Goal: Task Accomplishment & Management: Manage account settings

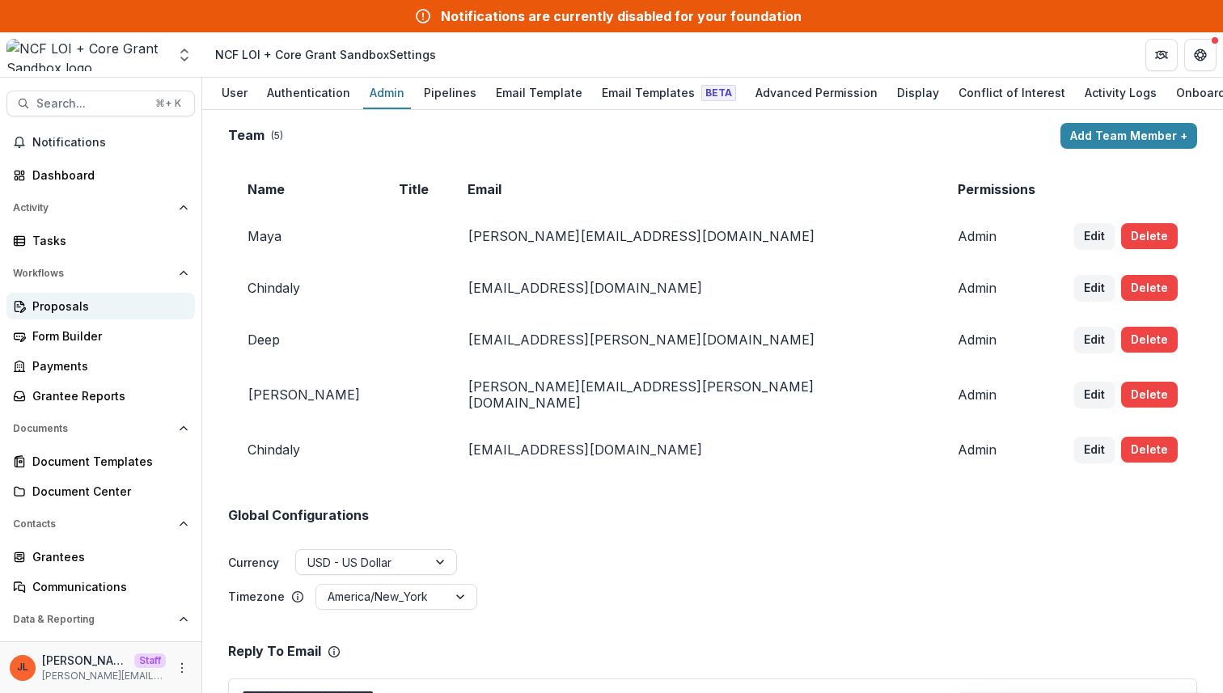
click at [57, 307] on div "Proposals" at bounding box center [107, 306] width 150 height 17
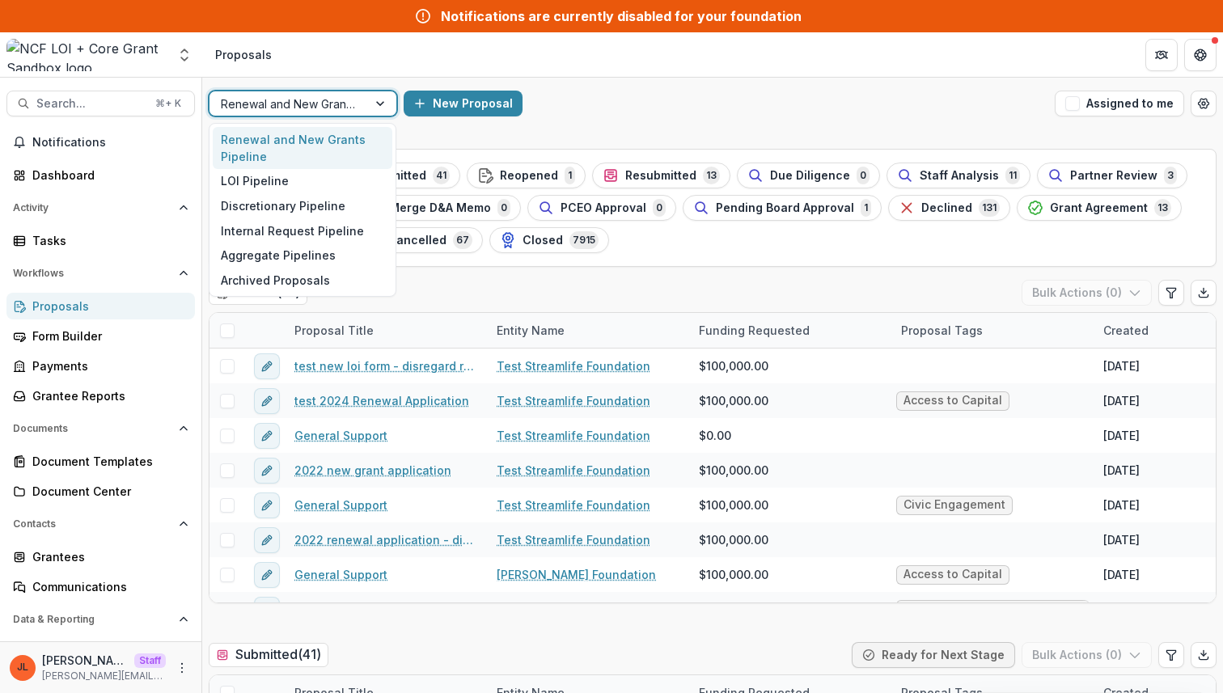
click at [353, 108] on div at bounding box center [288, 104] width 135 height 20
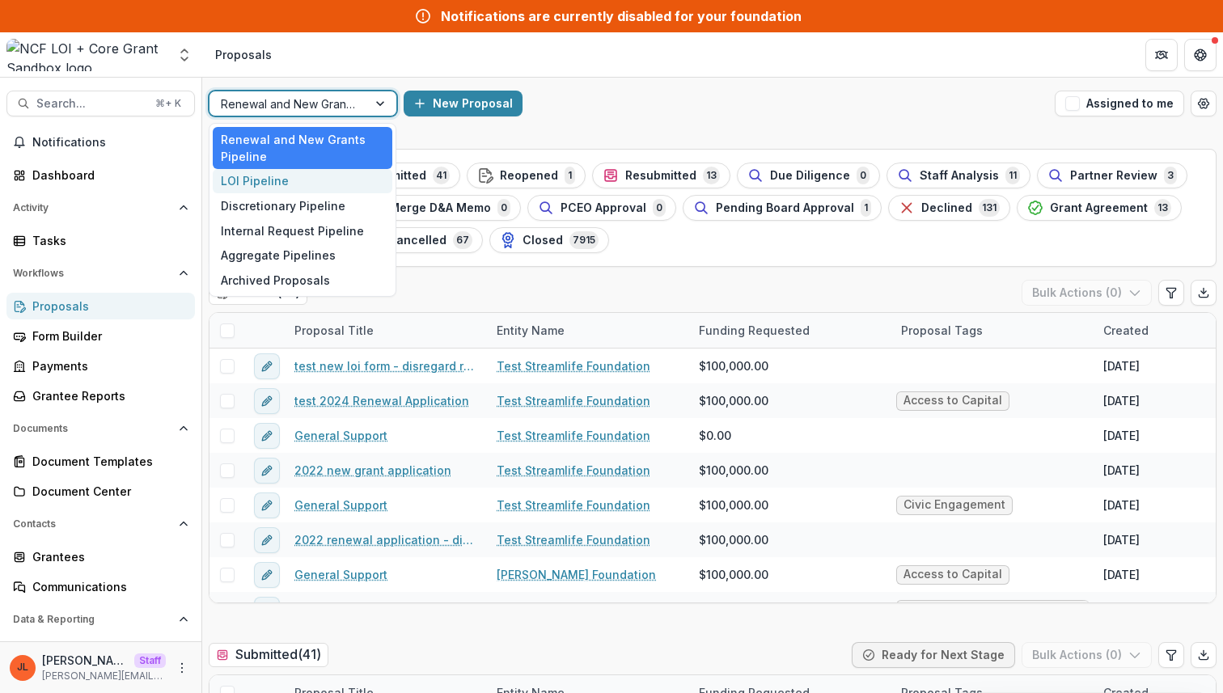
click at [312, 180] on div "LOI Pipeline" at bounding box center [303, 181] width 180 height 25
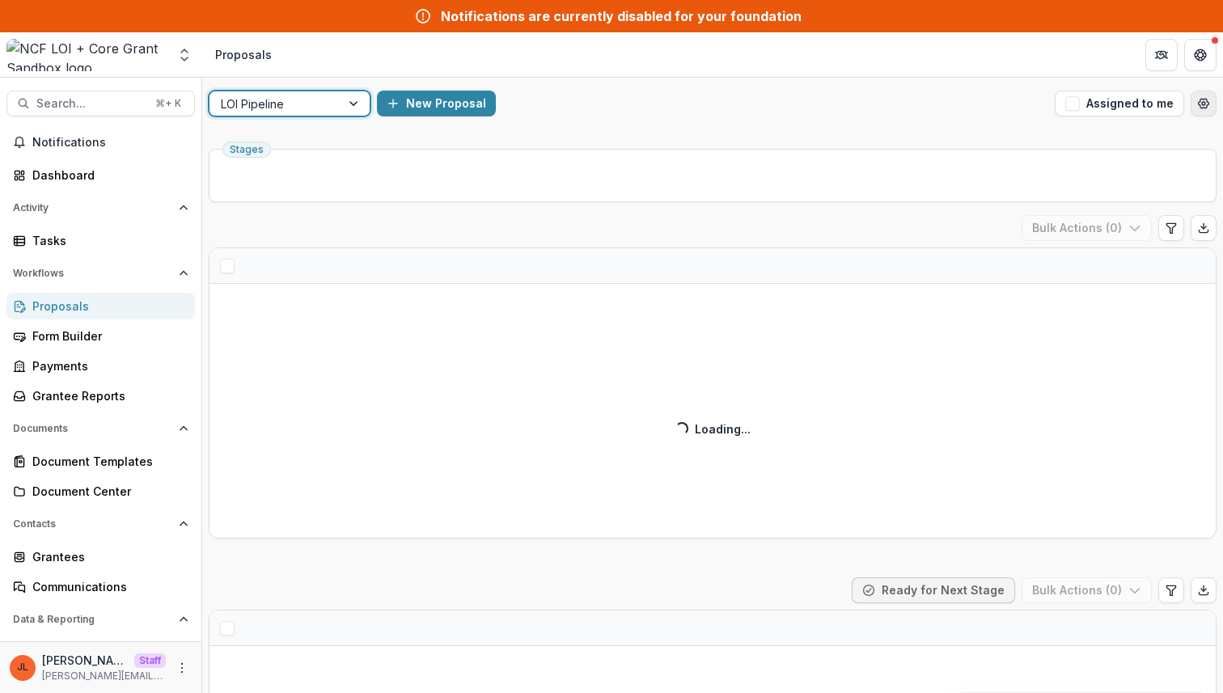
click at [1197, 109] on button "Open table manager" at bounding box center [1204, 104] width 26 height 26
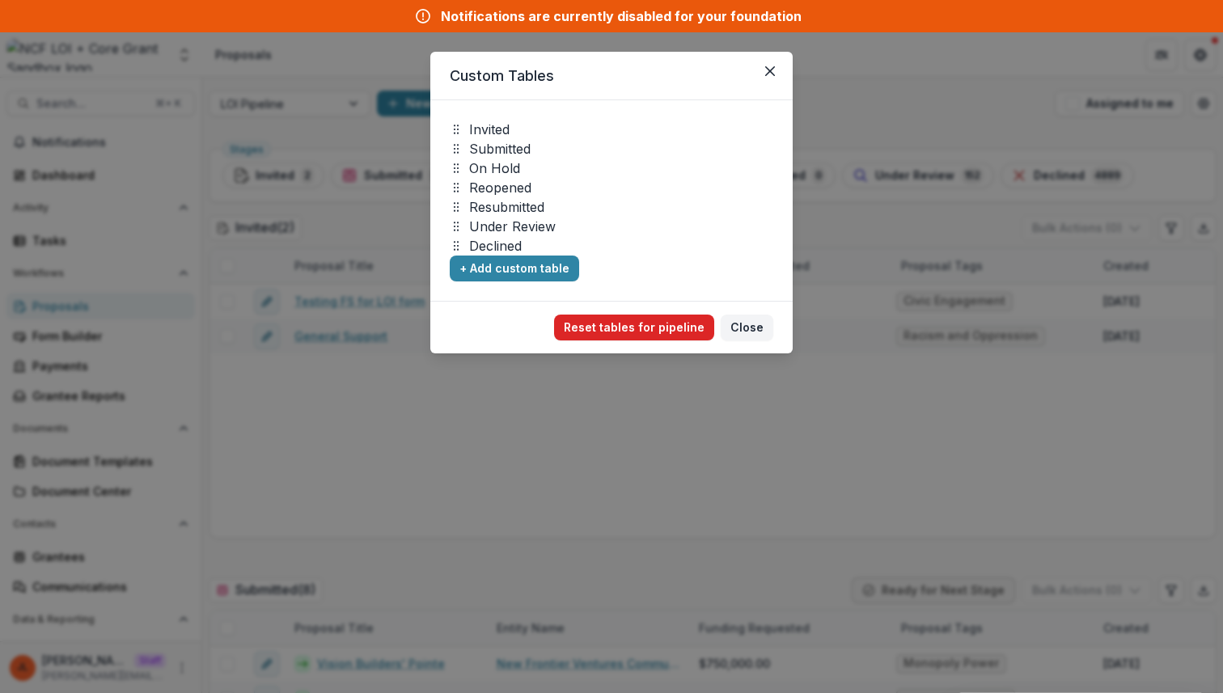
click at [649, 335] on button "Reset tables for pipeline" at bounding box center [634, 328] width 160 height 26
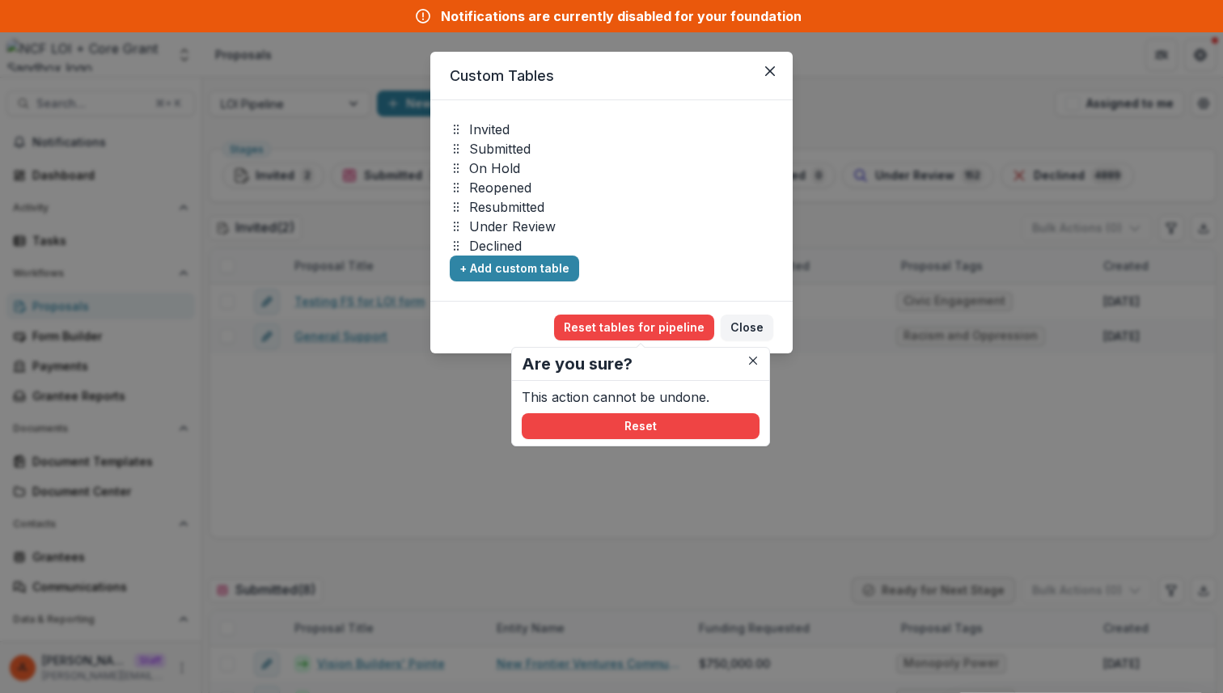
click at [671, 445] on div "This action cannot be undone. Reset" at bounding box center [640, 413] width 257 height 65
click at [667, 421] on button "Reset" at bounding box center [641, 426] width 238 height 26
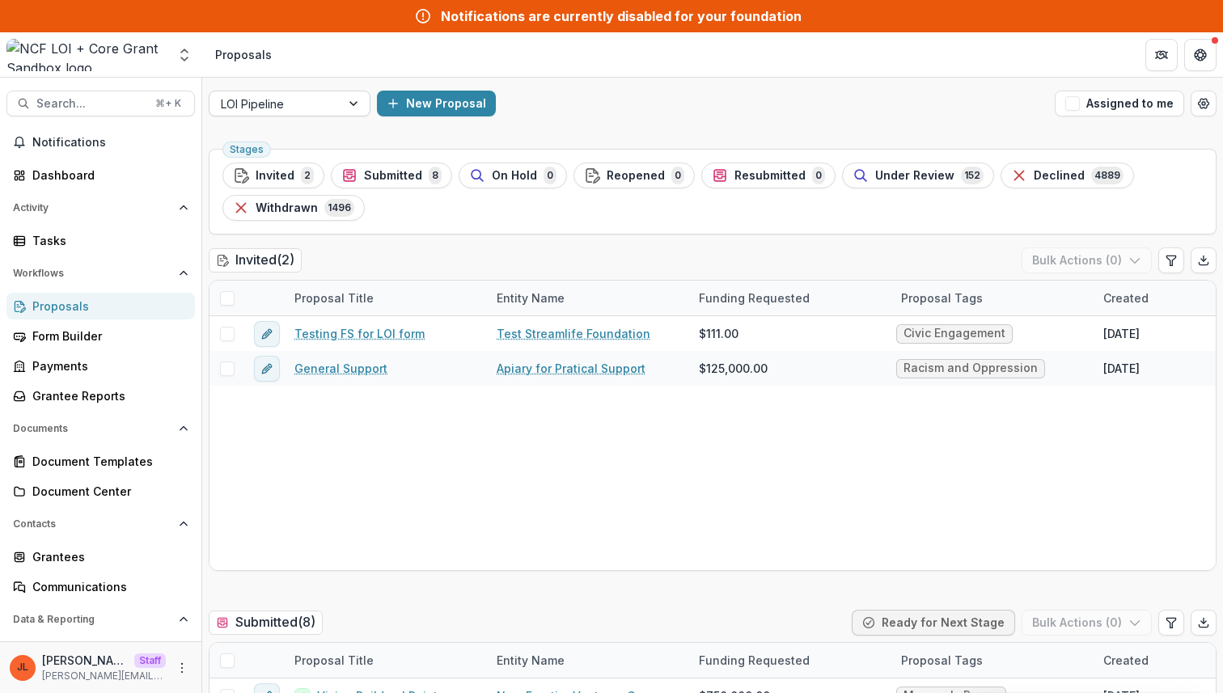
click at [322, 103] on div at bounding box center [275, 104] width 108 height 20
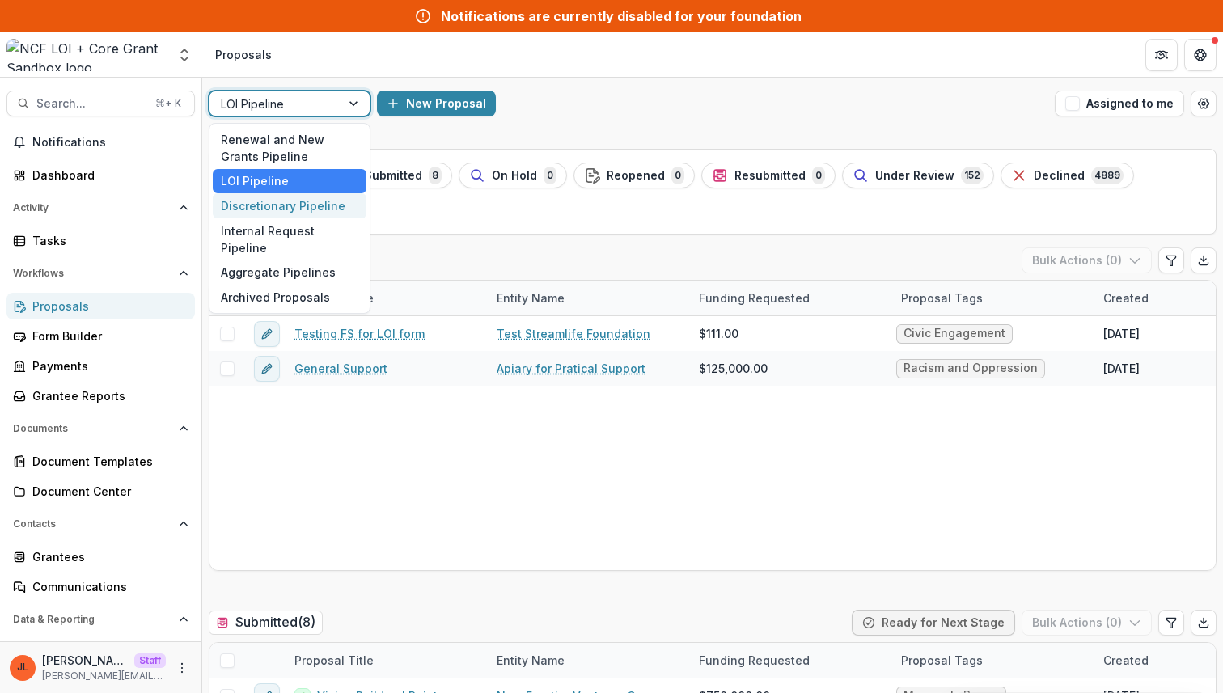
click at [299, 198] on div "Discretionary Pipeline" at bounding box center [290, 205] width 154 height 25
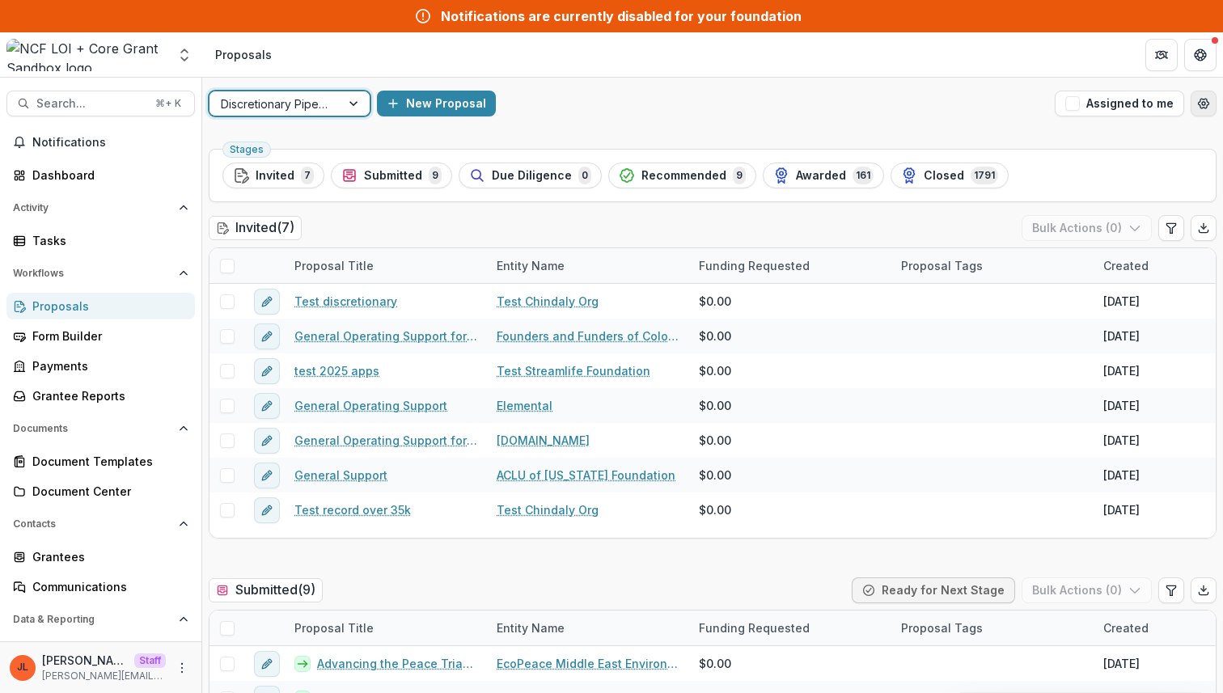
click at [1202, 105] on icon "Open table manager" at bounding box center [1204, 104] width 11 height 10
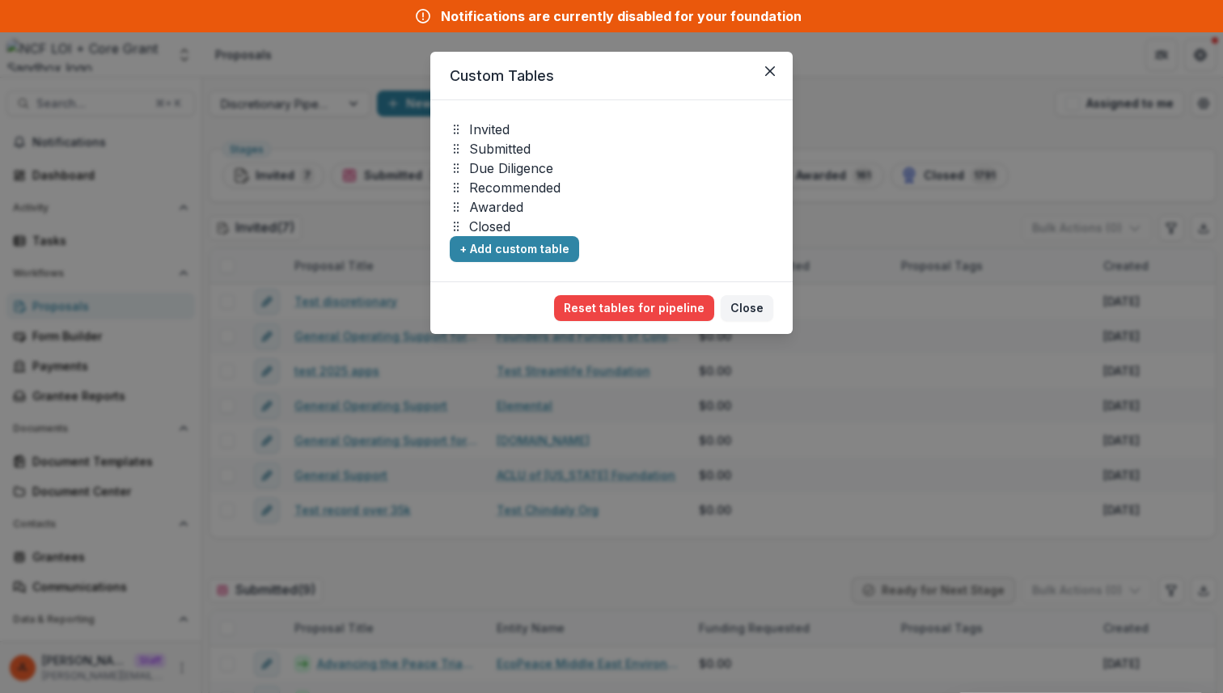
click at [976, 165] on div "Custom Tables Invited Submitted Due Diligence Recommended Awarded Closed To pic…" at bounding box center [611, 346] width 1223 height 693
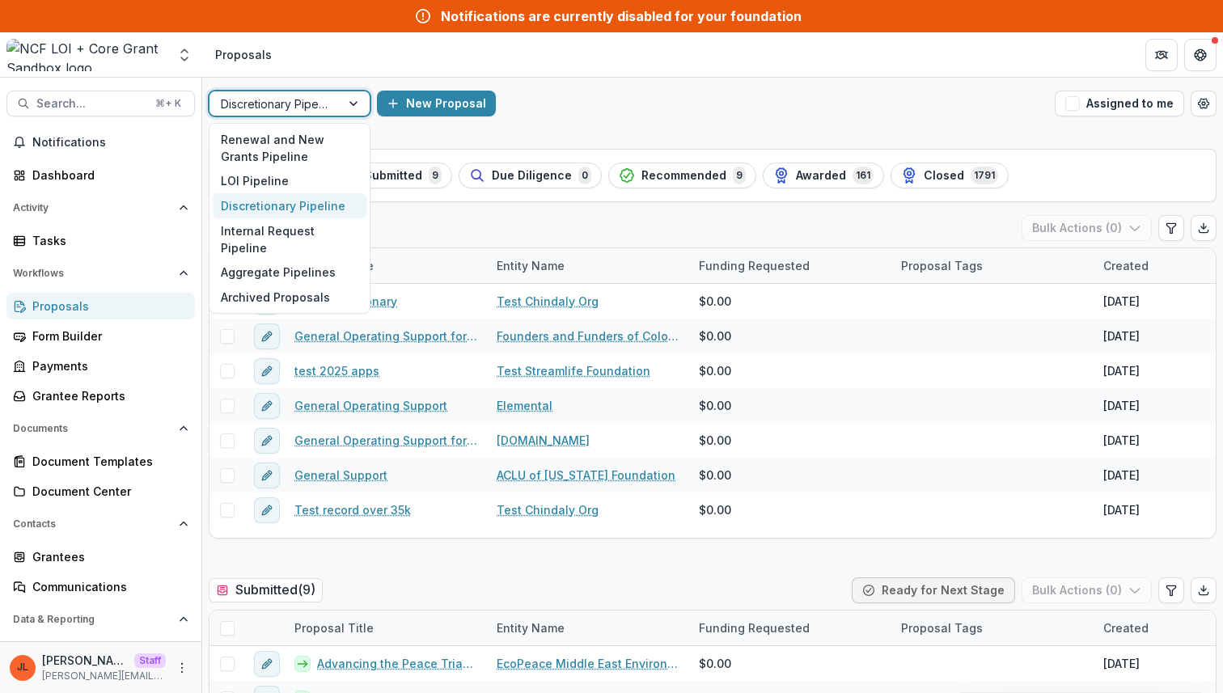
click at [312, 106] on div at bounding box center [275, 104] width 108 height 20
click at [280, 224] on div "Internal Request Pipeline" at bounding box center [290, 239] width 154 height 42
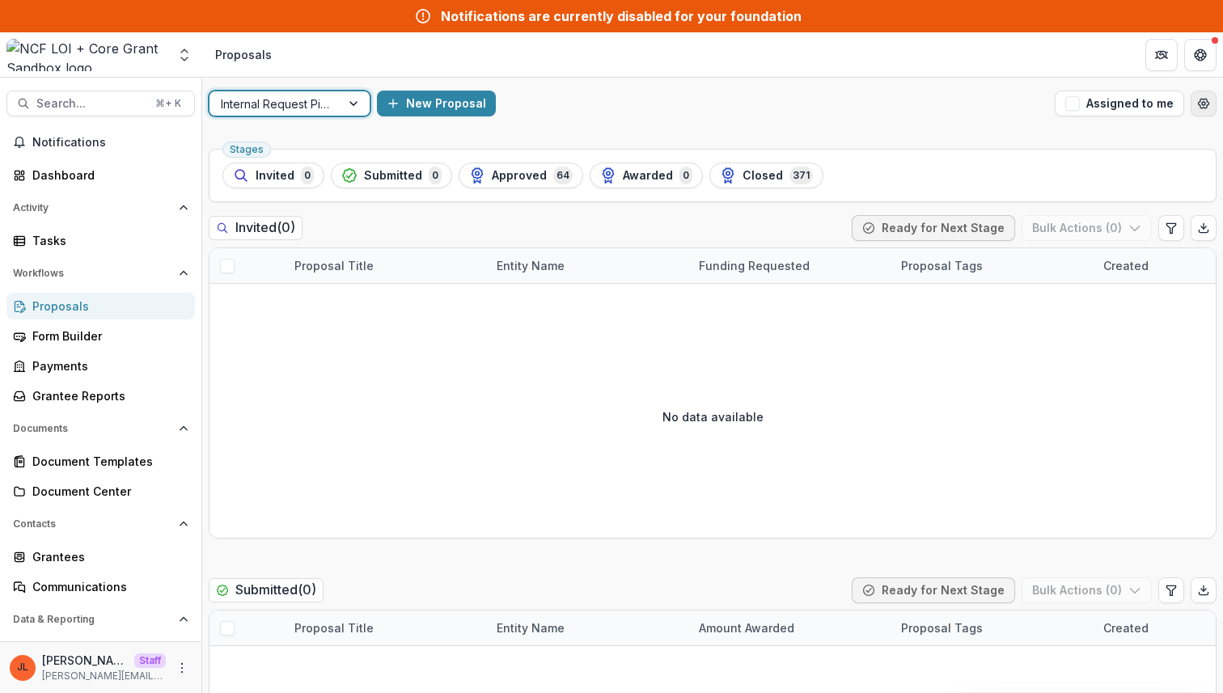
click at [1205, 104] on icon "Open table manager" at bounding box center [1203, 103] width 13 height 13
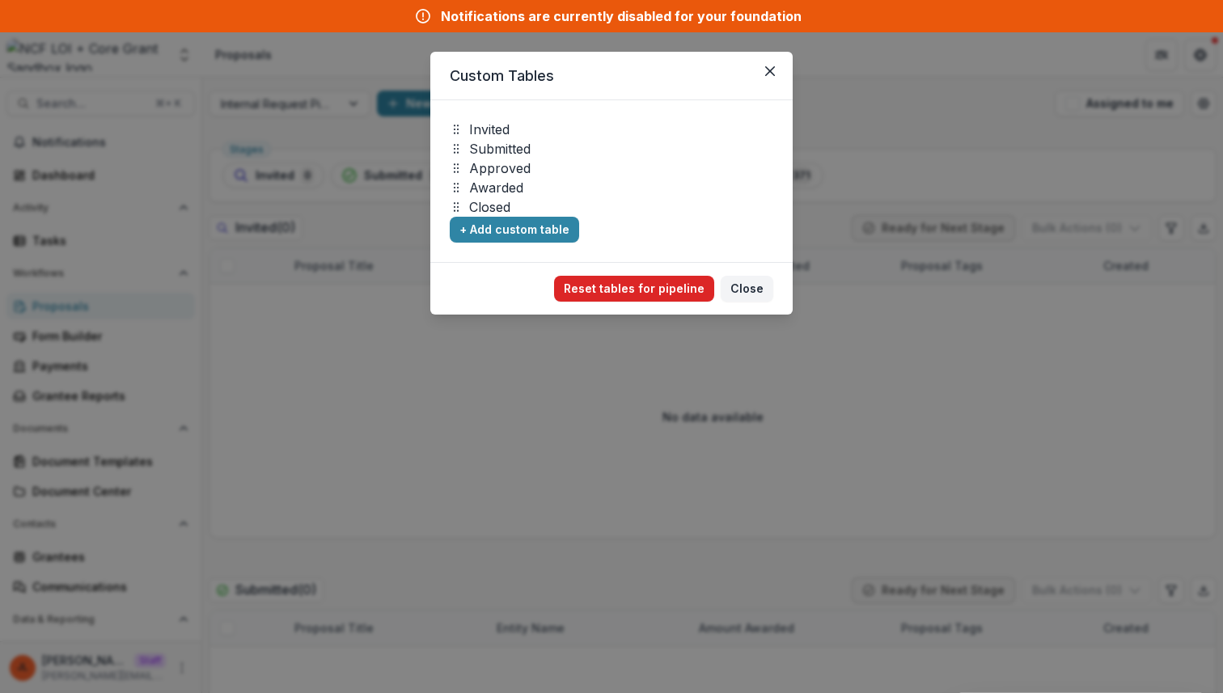
click at [607, 298] on button "Reset tables for pipeline" at bounding box center [634, 289] width 160 height 26
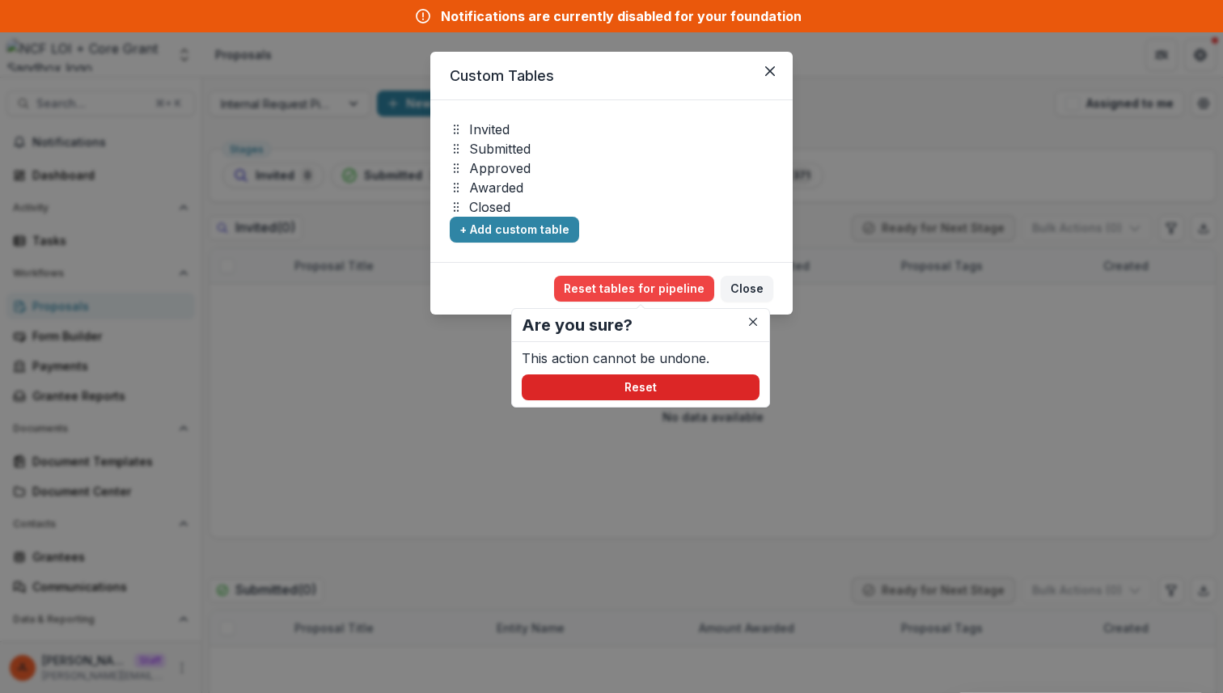
click at [590, 394] on button "Reset" at bounding box center [641, 388] width 238 height 26
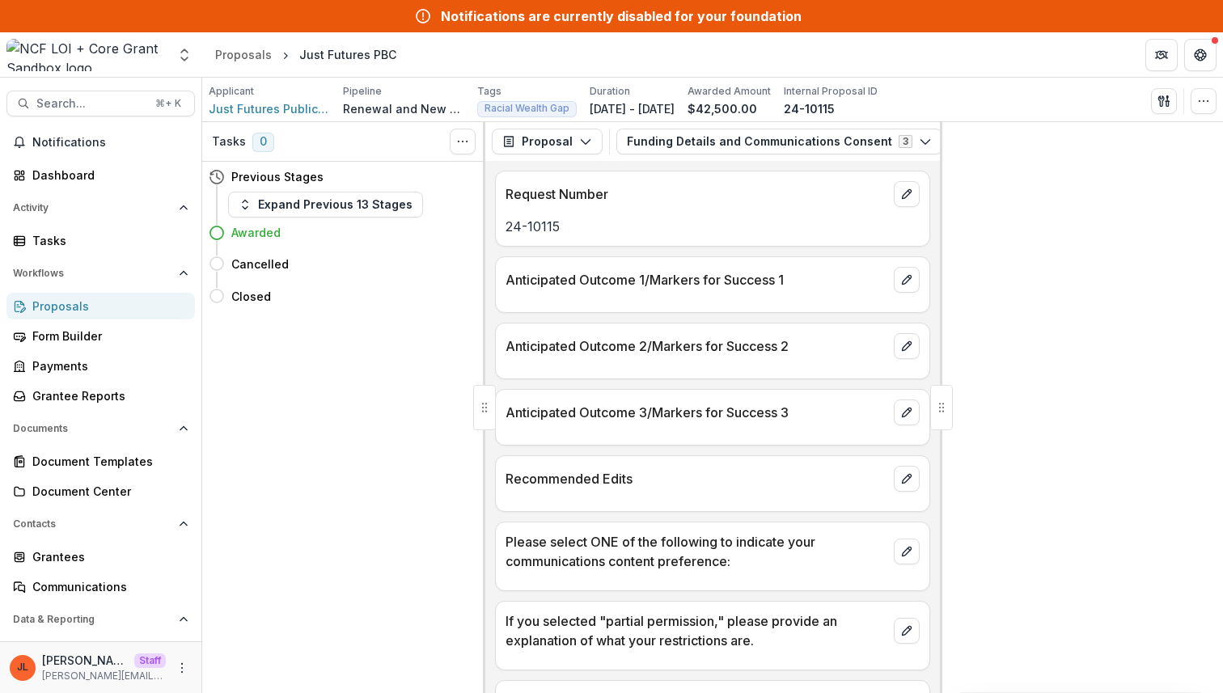
click at [94, 315] on link "Proposals" at bounding box center [100, 306] width 189 height 27
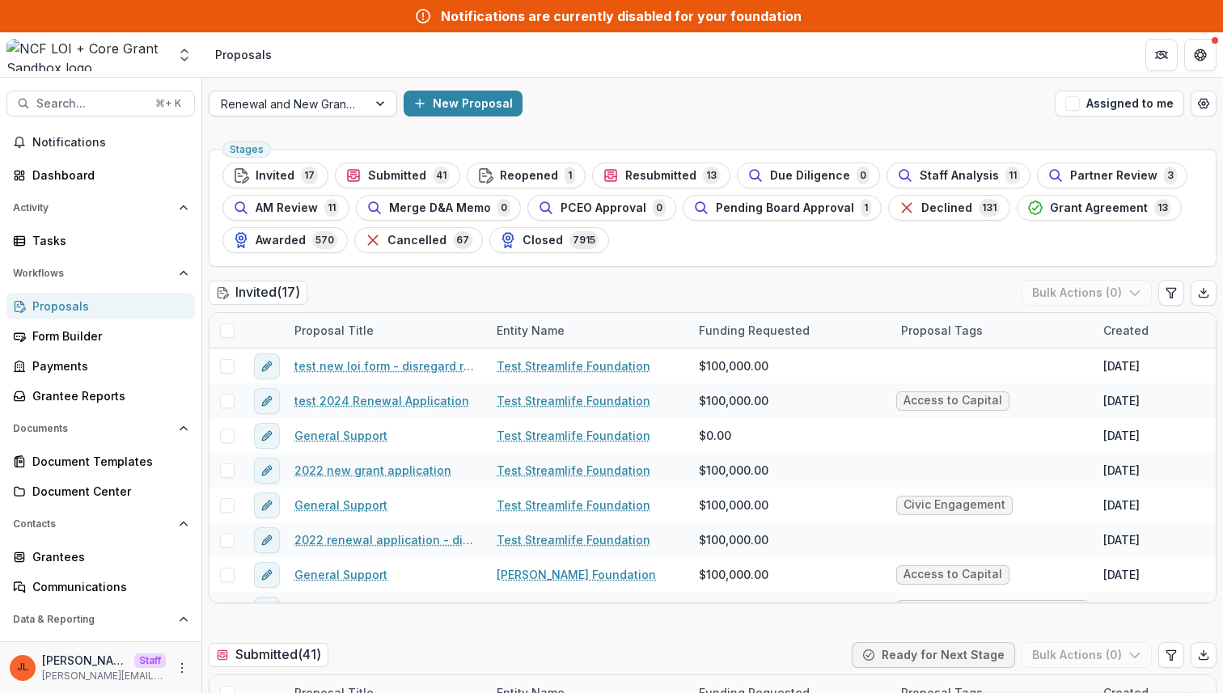
click at [346, 112] on div at bounding box center [288, 104] width 135 height 20
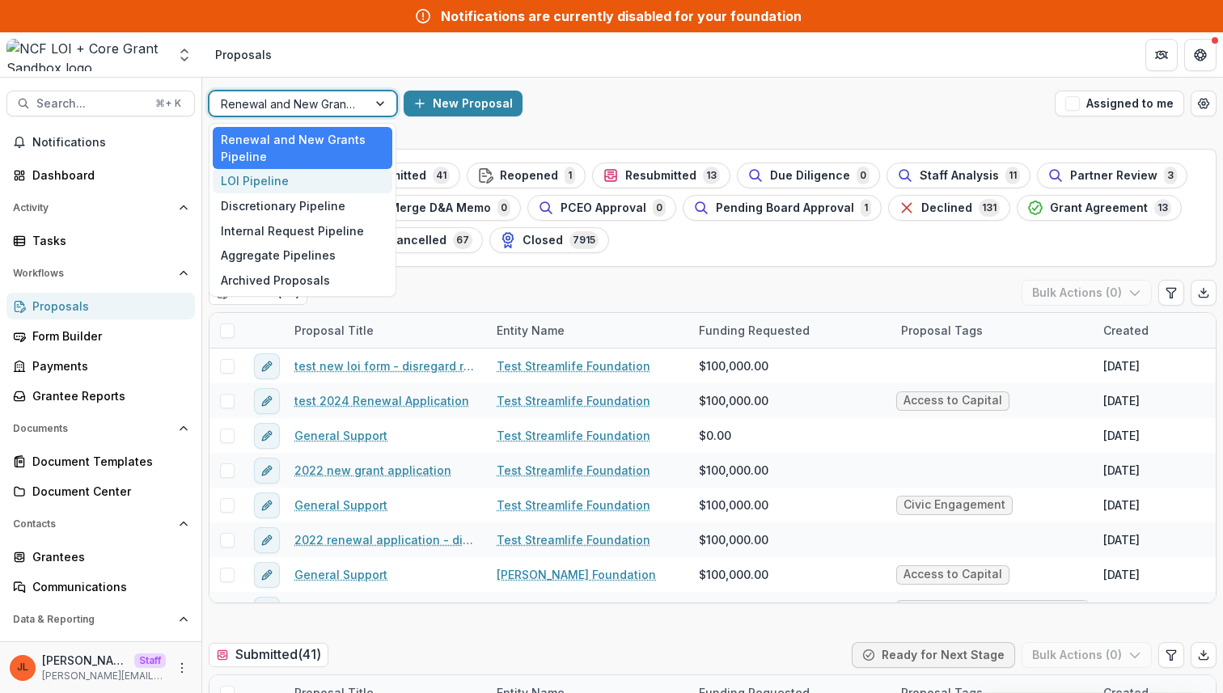
click at [322, 183] on div "LOI Pipeline" at bounding box center [303, 181] width 180 height 25
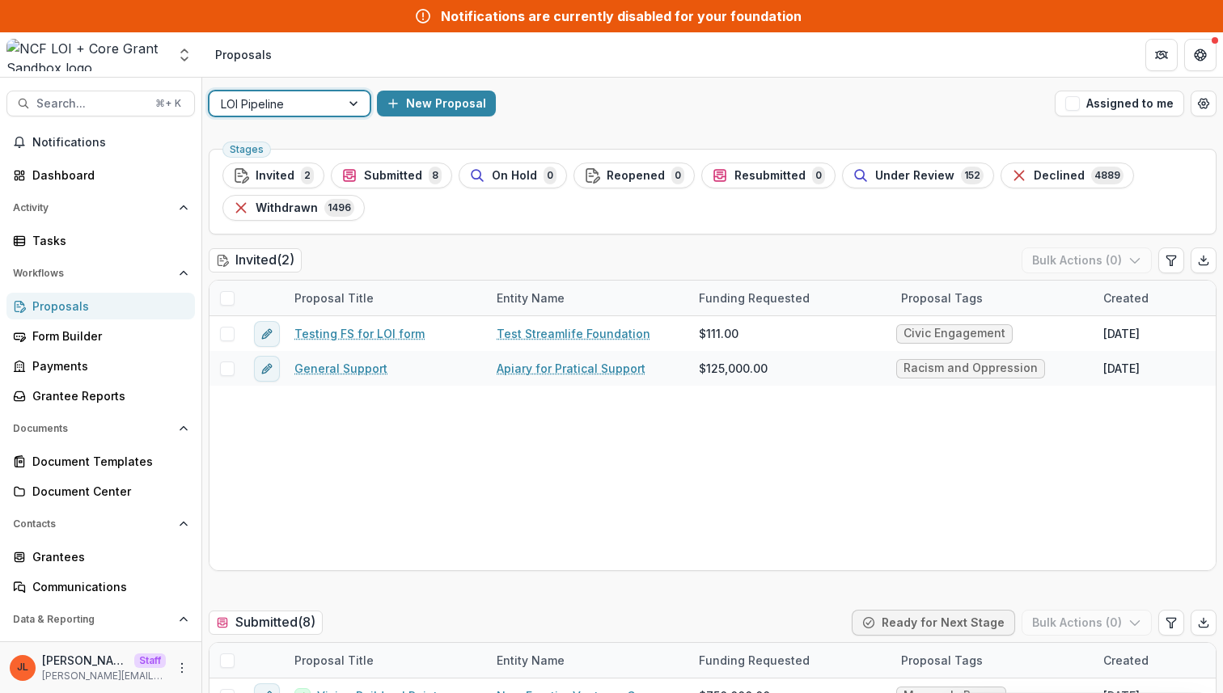
click at [327, 106] on div at bounding box center [275, 104] width 108 height 20
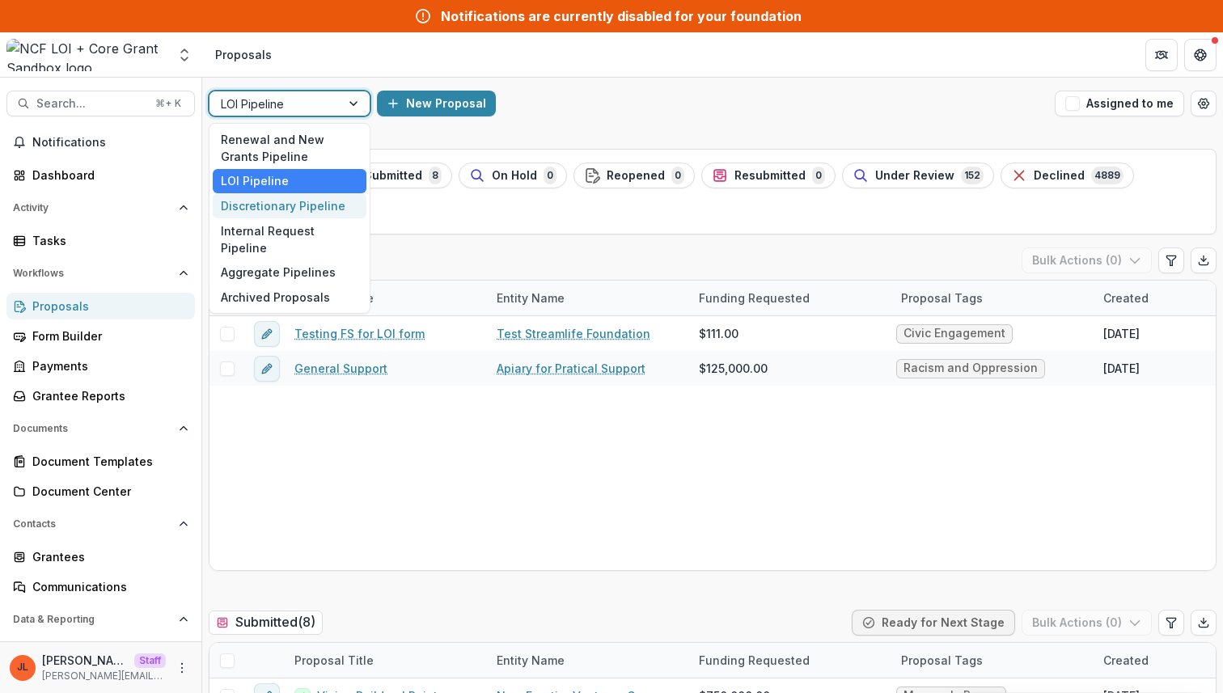
click at [293, 202] on div "Discretionary Pipeline" at bounding box center [290, 205] width 154 height 25
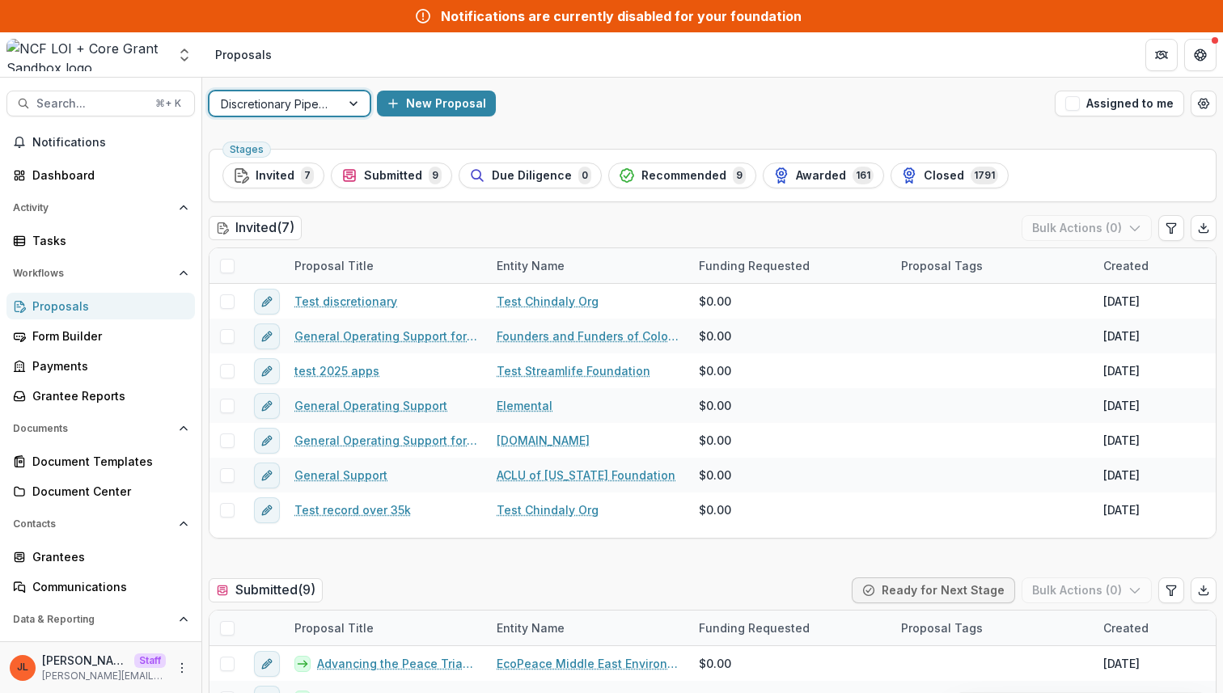
click at [335, 100] on div "Discretionary Pipeline" at bounding box center [275, 103] width 131 height 23
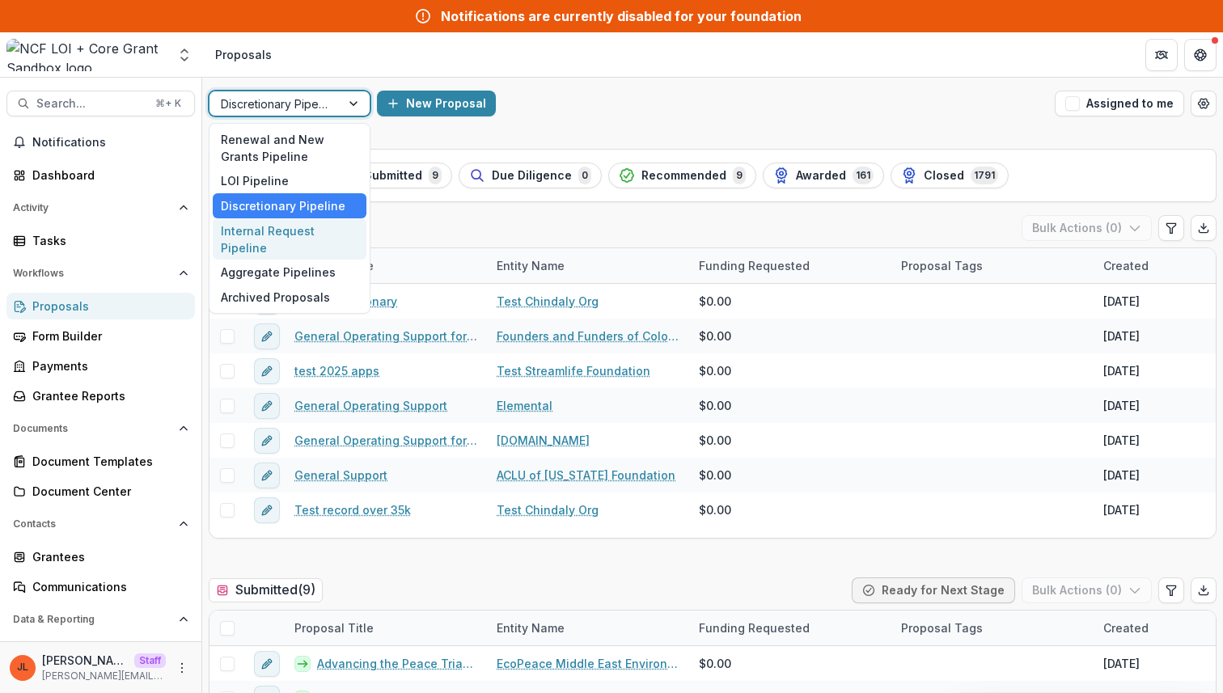
click at [286, 235] on div "Internal Request Pipeline" at bounding box center [290, 239] width 154 height 42
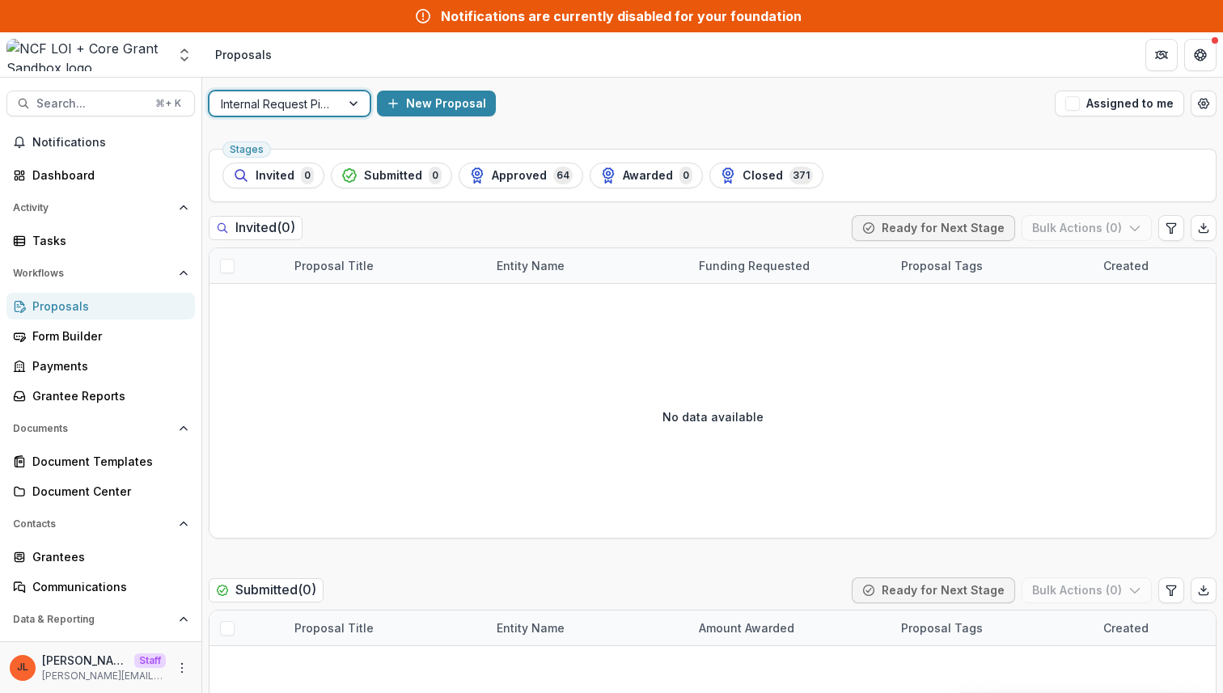
click at [349, 103] on div at bounding box center [355, 103] width 29 height 24
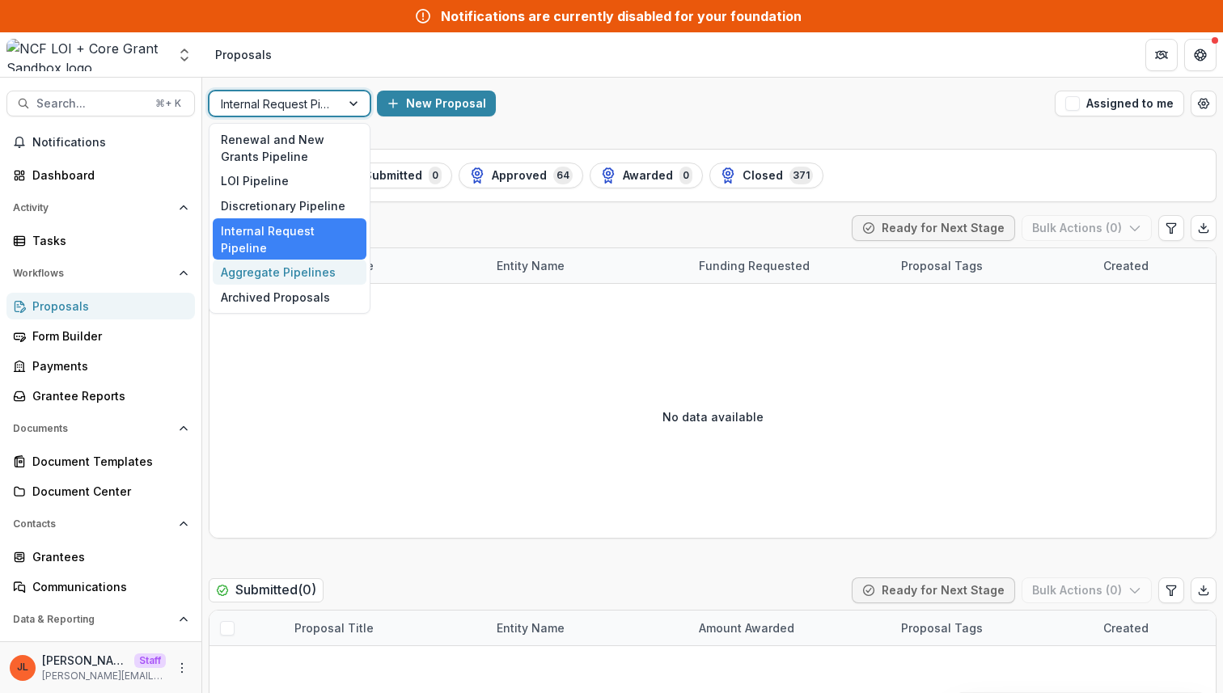
click at [306, 260] on div "Aggregate Pipelines" at bounding box center [290, 272] width 154 height 25
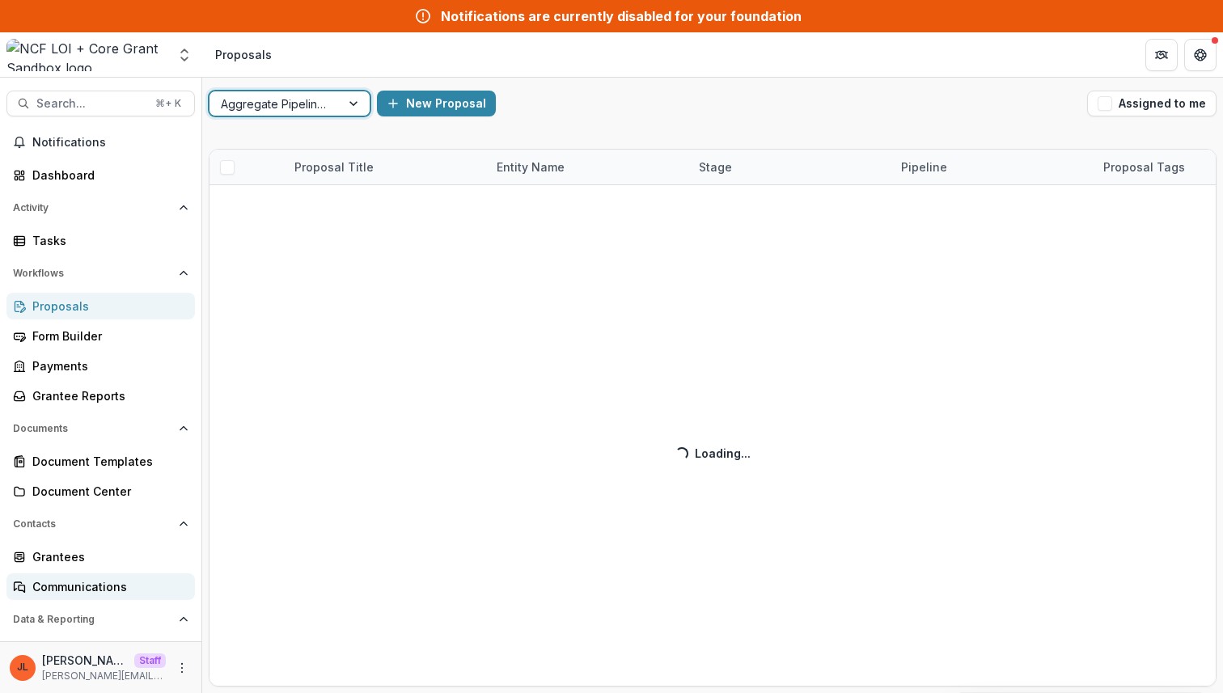
scroll to position [54, 0]
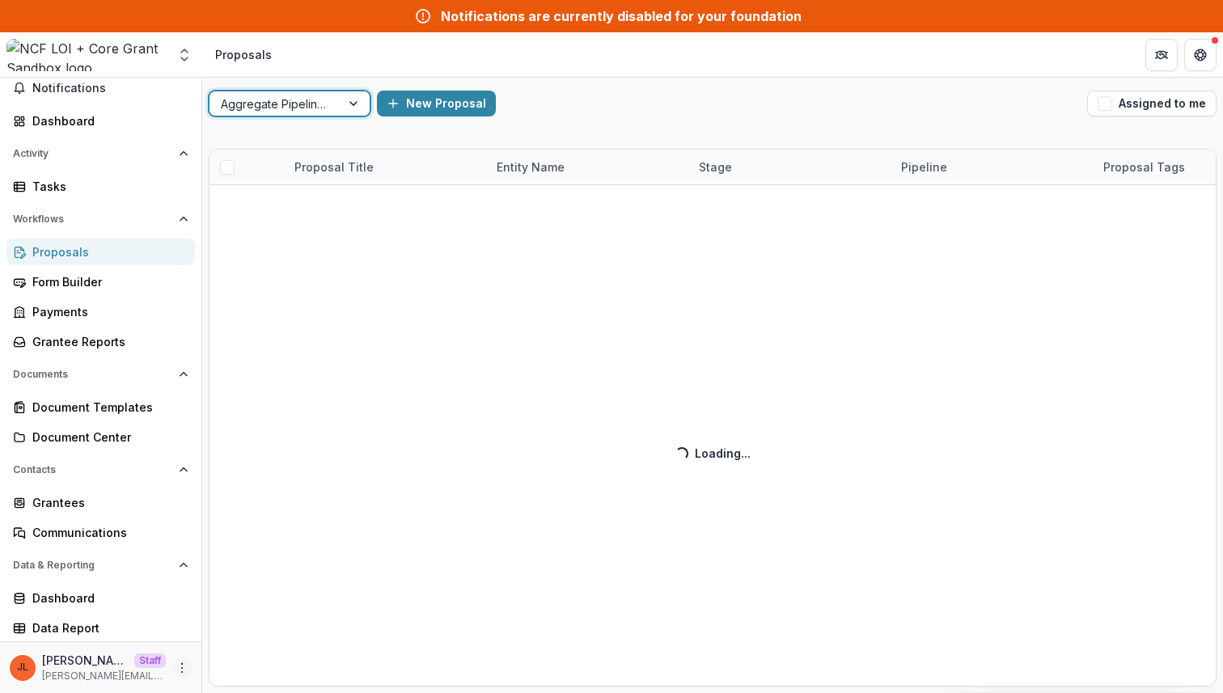
click at [176, 672] on icon "More" at bounding box center [182, 668] width 13 height 13
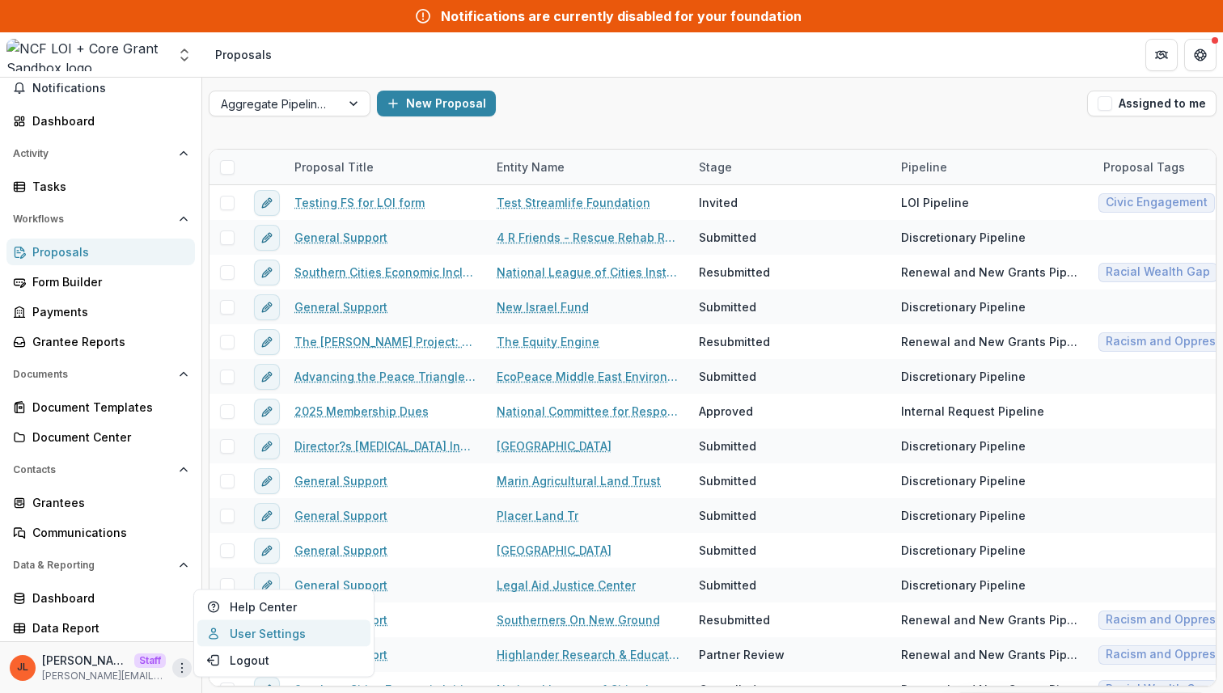
click at [258, 635] on link "User Settings" at bounding box center [283, 634] width 173 height 27
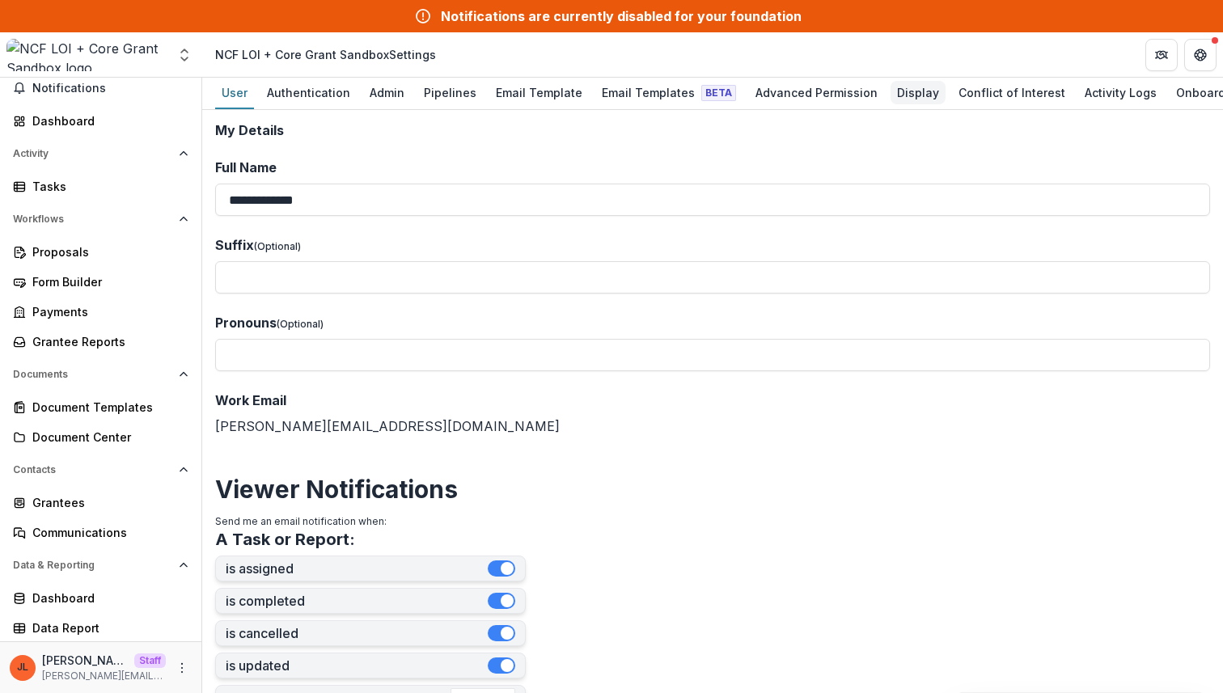
click at [908, 97] on div "Display" at bounding box center [918, 92] width 55 height 23
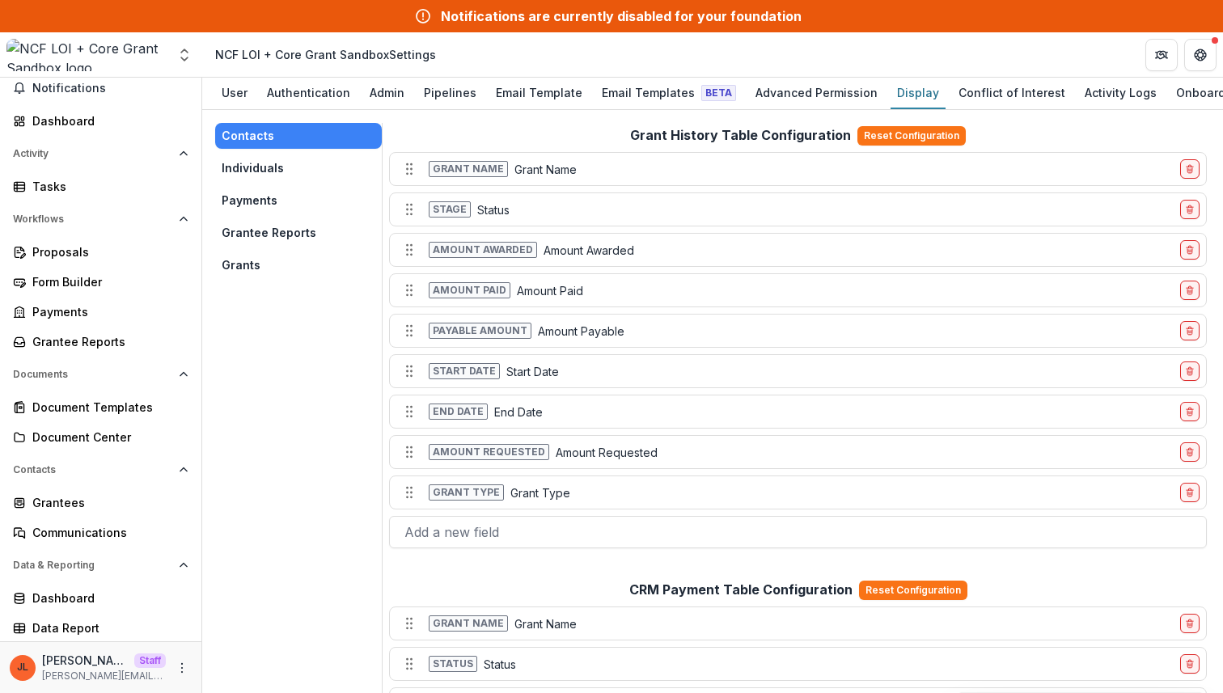
click at [239, 265] on button "Grants" at bounding box center [298, 265] width 167 height 26
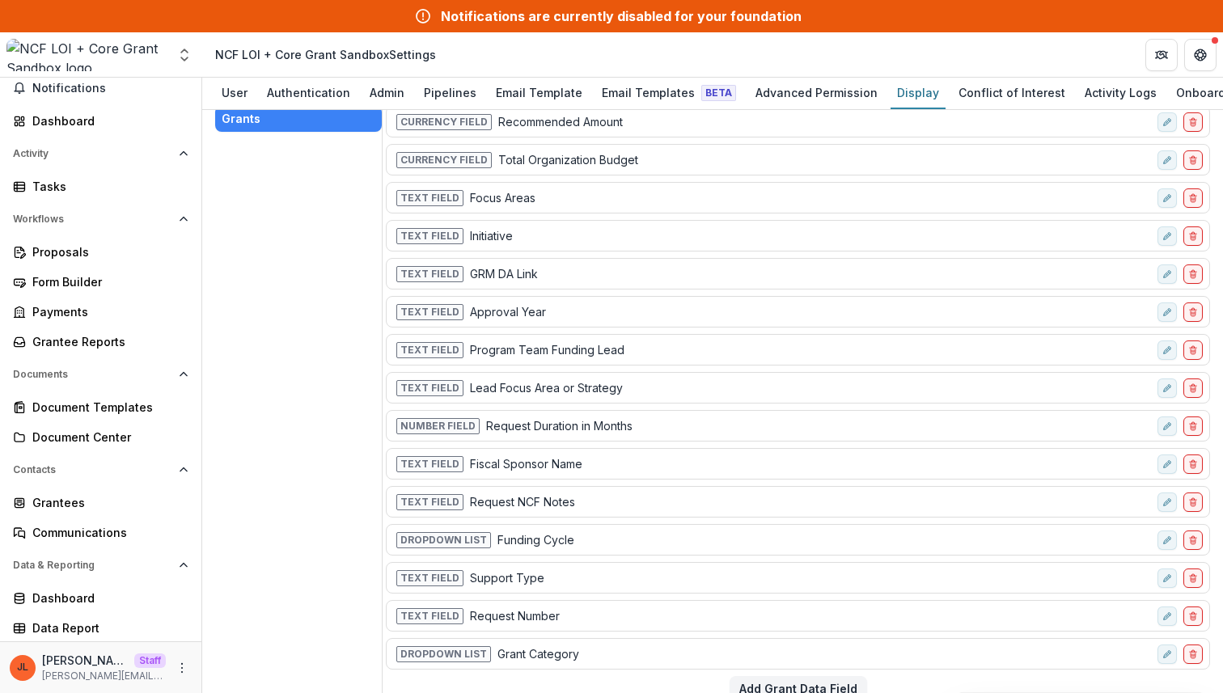
scroll to position [171, 0]
